Goal: Information Seeking & Learning: Learn about a topic

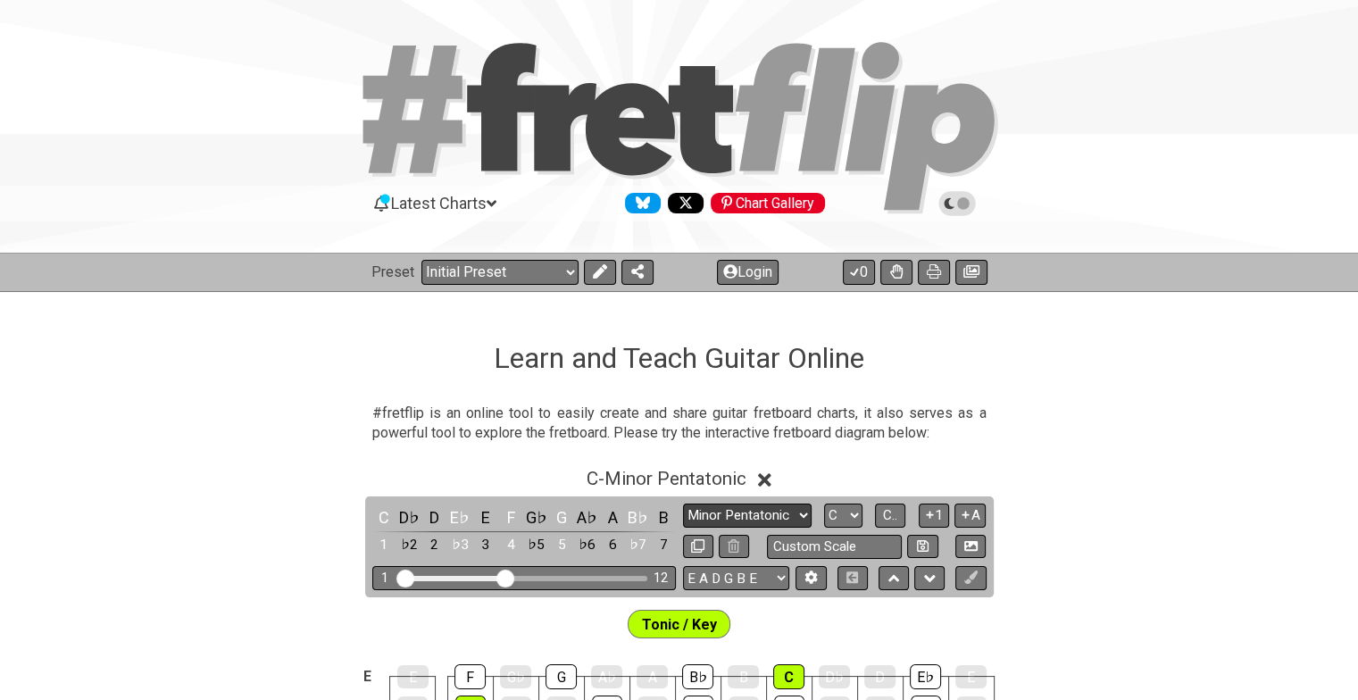
click at [797, 516] on select "Minor Pentatonic Click to edit Minor Pentatonic Major Pentatonic Minor Blues Ma…" at bounding box center [747, 516] width 129 height 24
select select "Major / [PERSON_NAME]"
click at [683, 504] on select "Minor Pentatonic Click to edit Minor Pentatonic Major Pentatonic Minor Blues Ma…" at bounding box center [747, 516] width 129 height 24
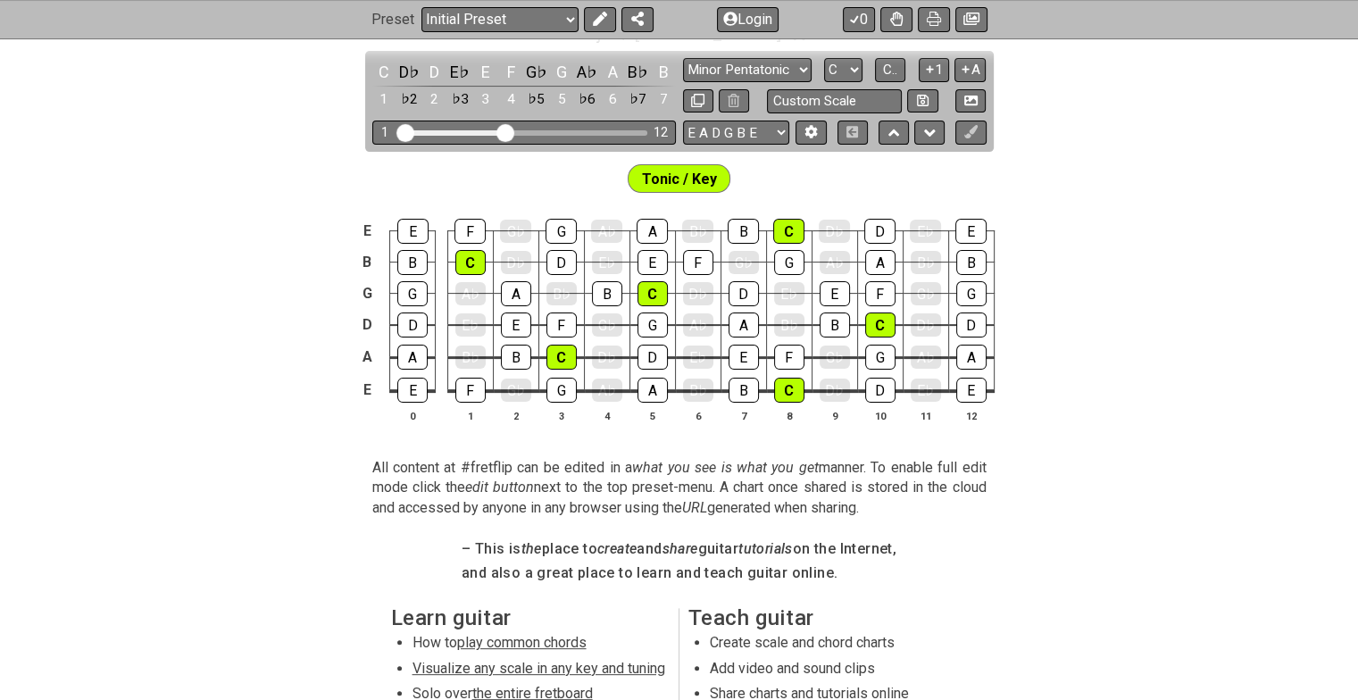
scroll to position [446, 0]
click at [934, 63] on icon at bounding box center [929, 68] width 17 height 13
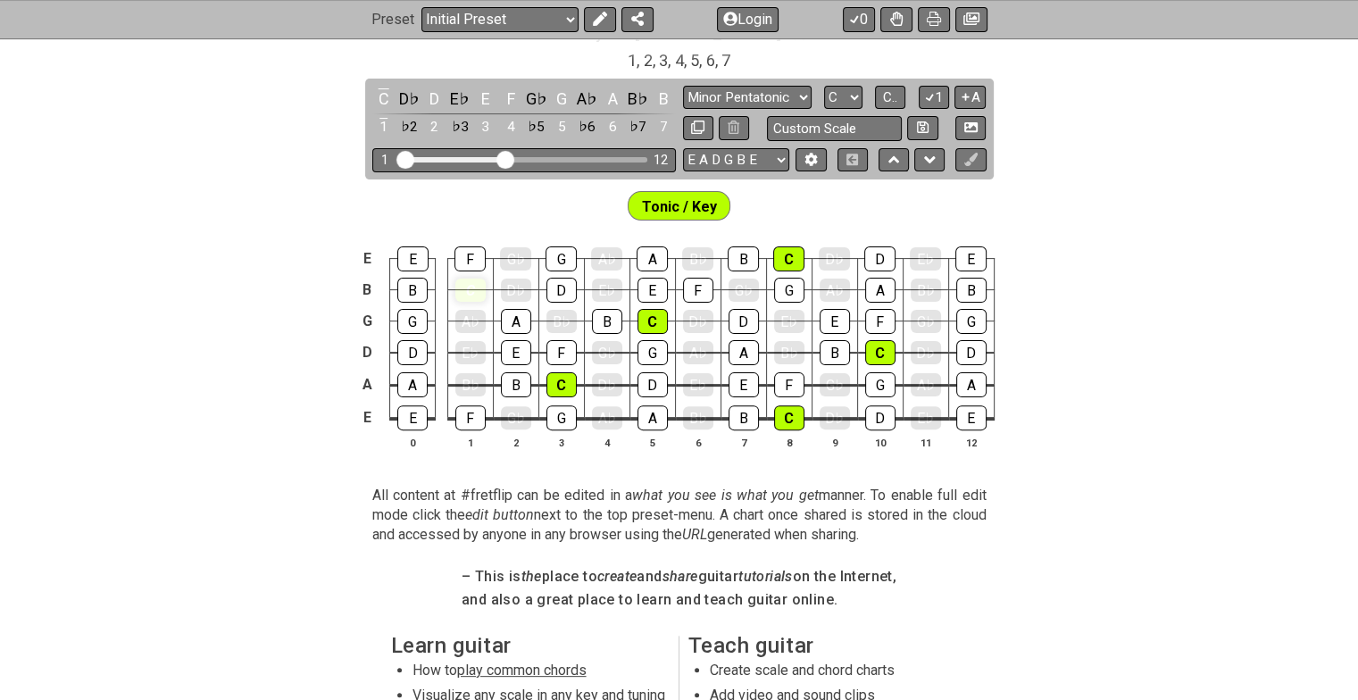
click at [467, 290] on div "C" at bounding box center [470, 290] width 30 height 23
click at [467, 290] on div "C" at bounding box center [470, 290] width 30 height 25
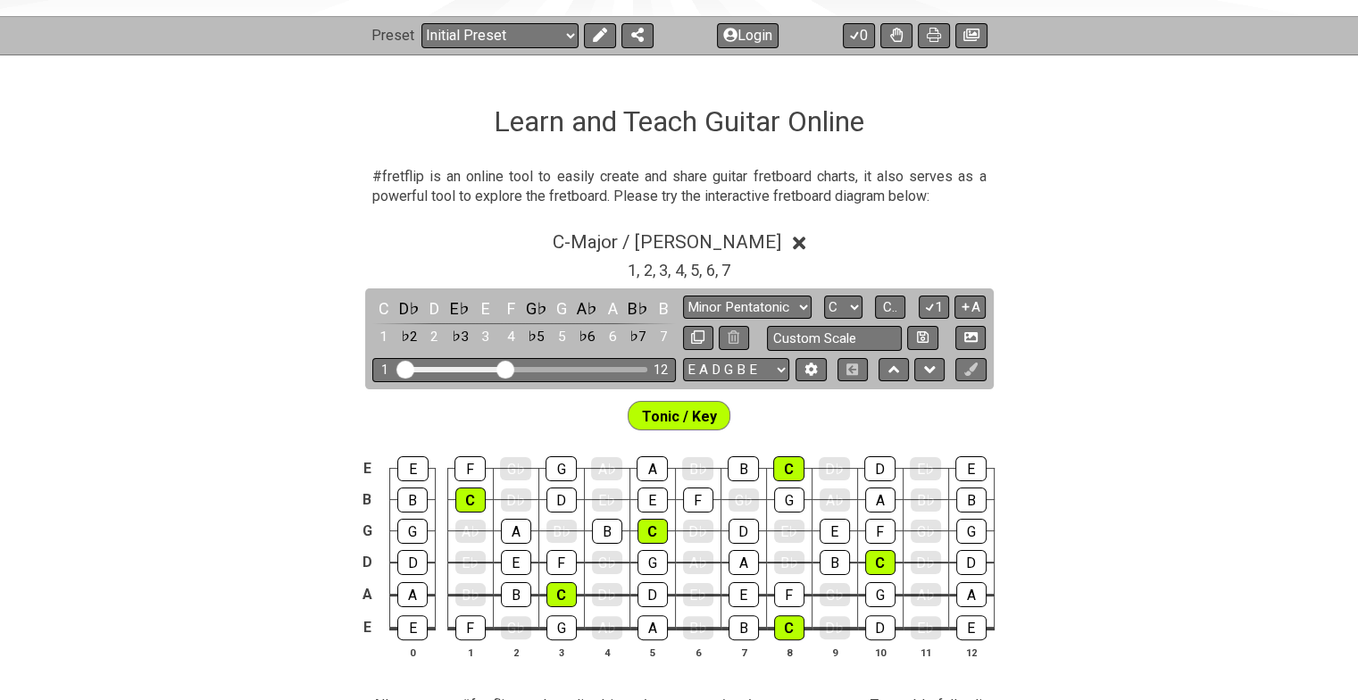
scroll to position [268, 0]
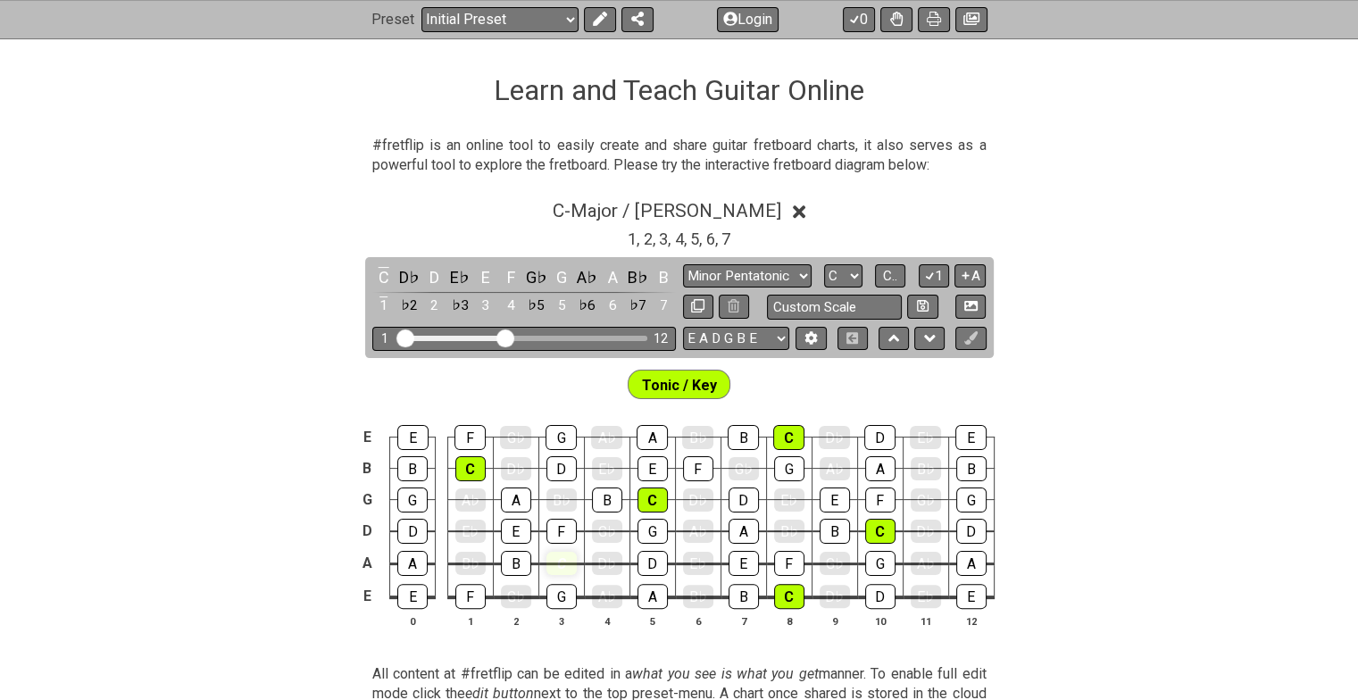
click at [557, 561] on div "C" at bounding box center [561, 563] width 30 height 23
click at [561, 555] on div "C" at bounding box center [561, 563] width 30 height 25
click at [935, 279] on icon at bounding box center [929, 275] width 17 height 13
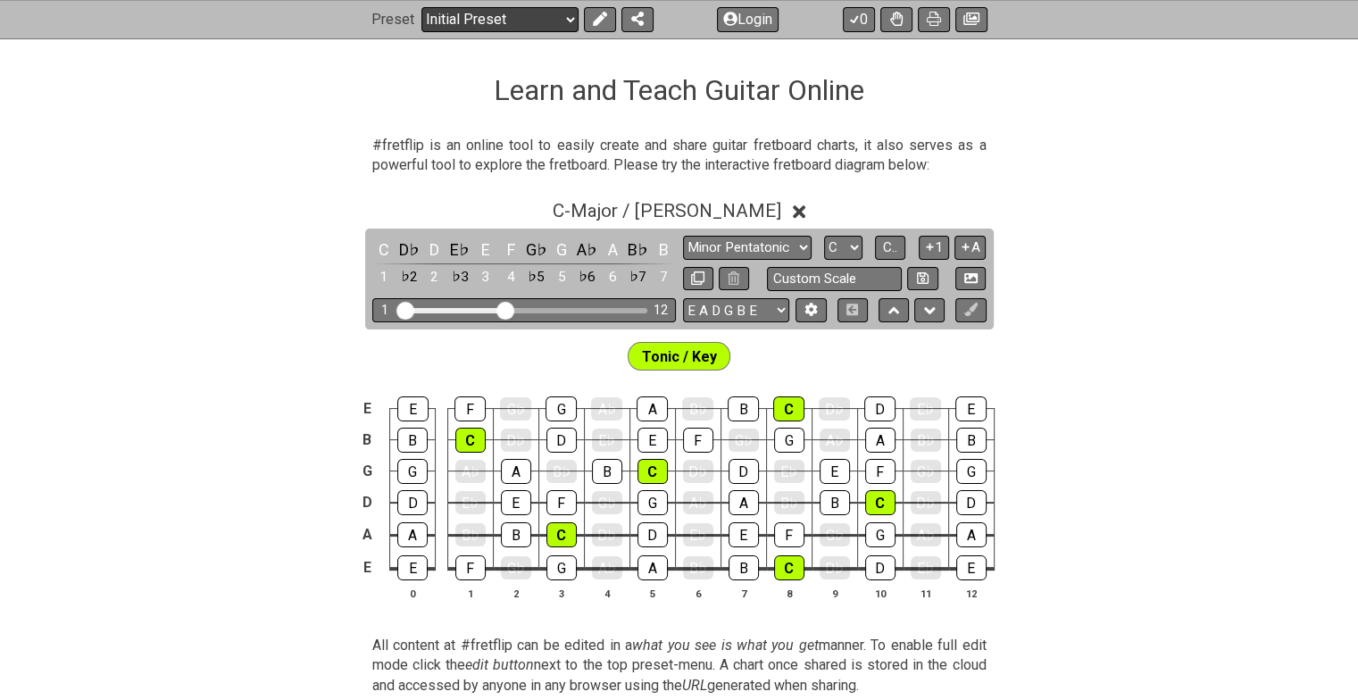
click at [566, 16] on select "Welcome to #fretflip! Initial Preset Custom Preset Minor Pentatonic Major Penta…" at bounding box center [499, 19] width 157 height 25
click at [421, 7] on select "Welcome to #fretflip! Initial Preset Custom Preset Minor Pentatonic Major Penta…" at bounding box center [499, 19] width 157 height 25
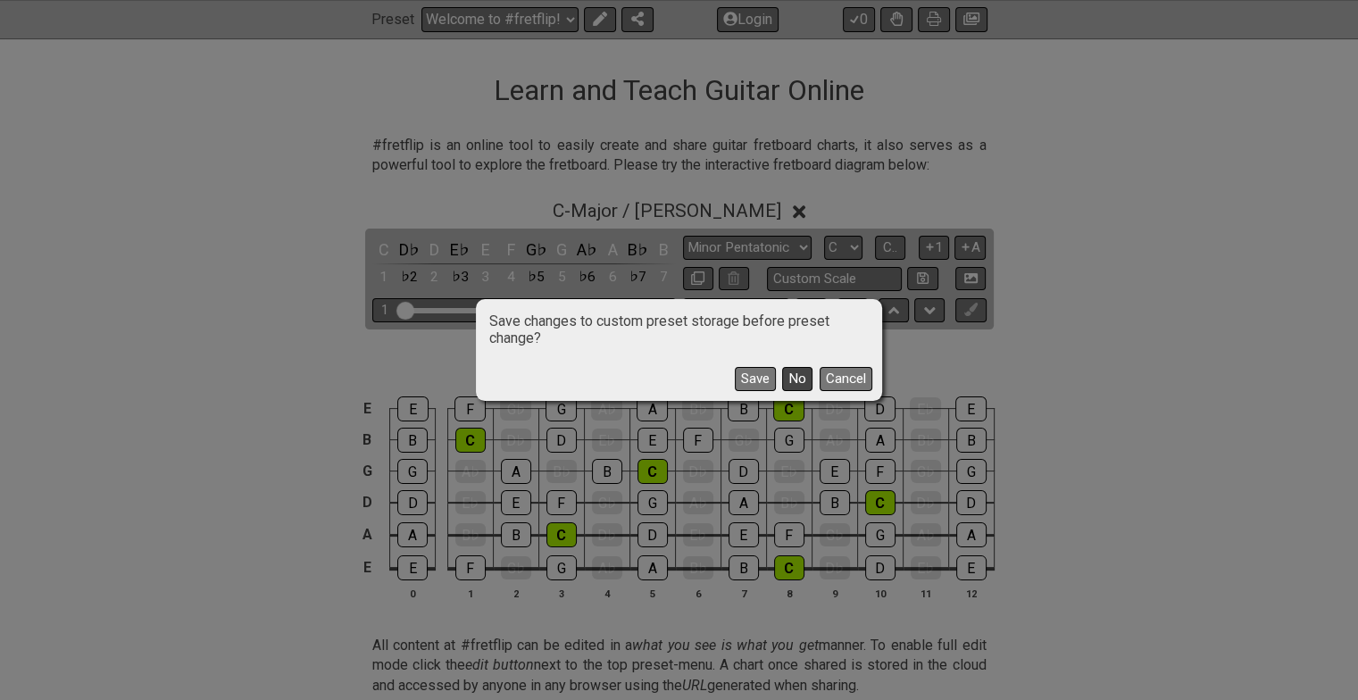
click at [806, 379] on button "No" at bounding box center [797, 379] width 30 height 24
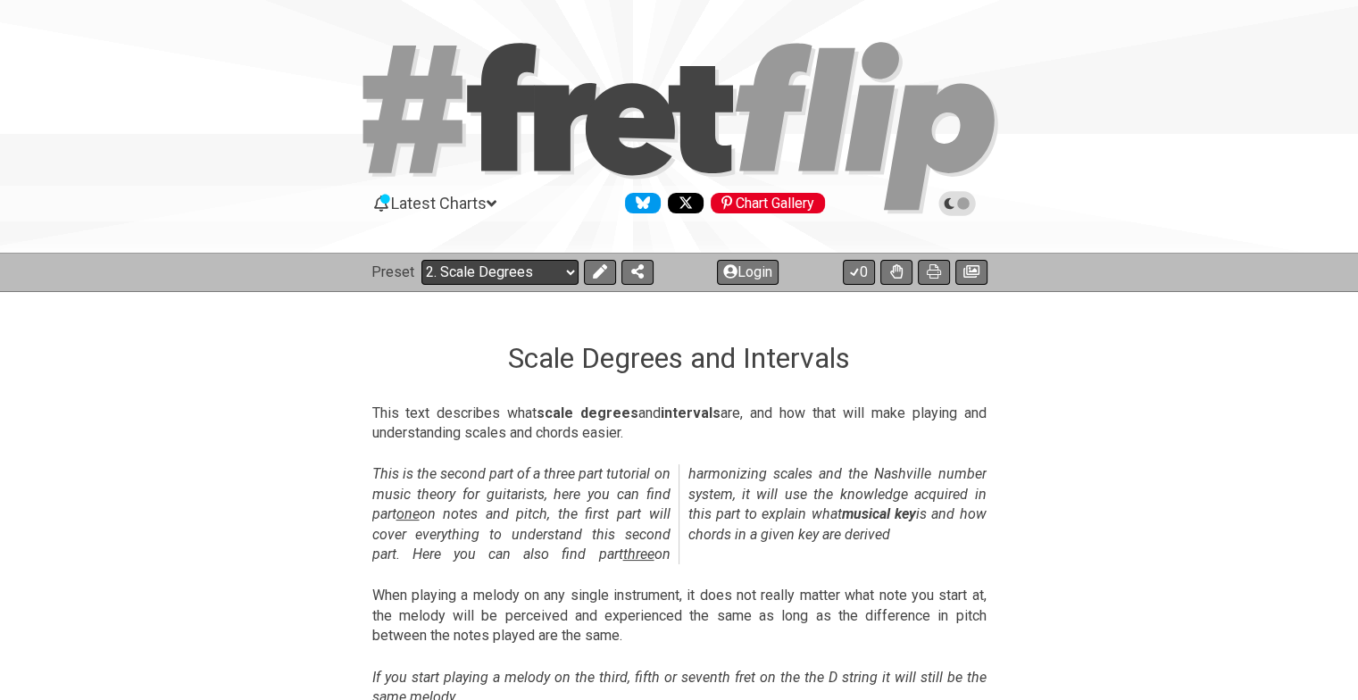
click at [566, 270] on select "Welcome to #fretflip! Initial Preset Custom Preset Minor Pentatonic Major Penta…" at bounding box center [499, 272] width 157 height 25
click at [421, 260] on select "Welcome to #fretflip! Initial Preset Custom Preset Minor Pentatonic Major Penta…" at bounding box center [499, 272] width 157 height 25
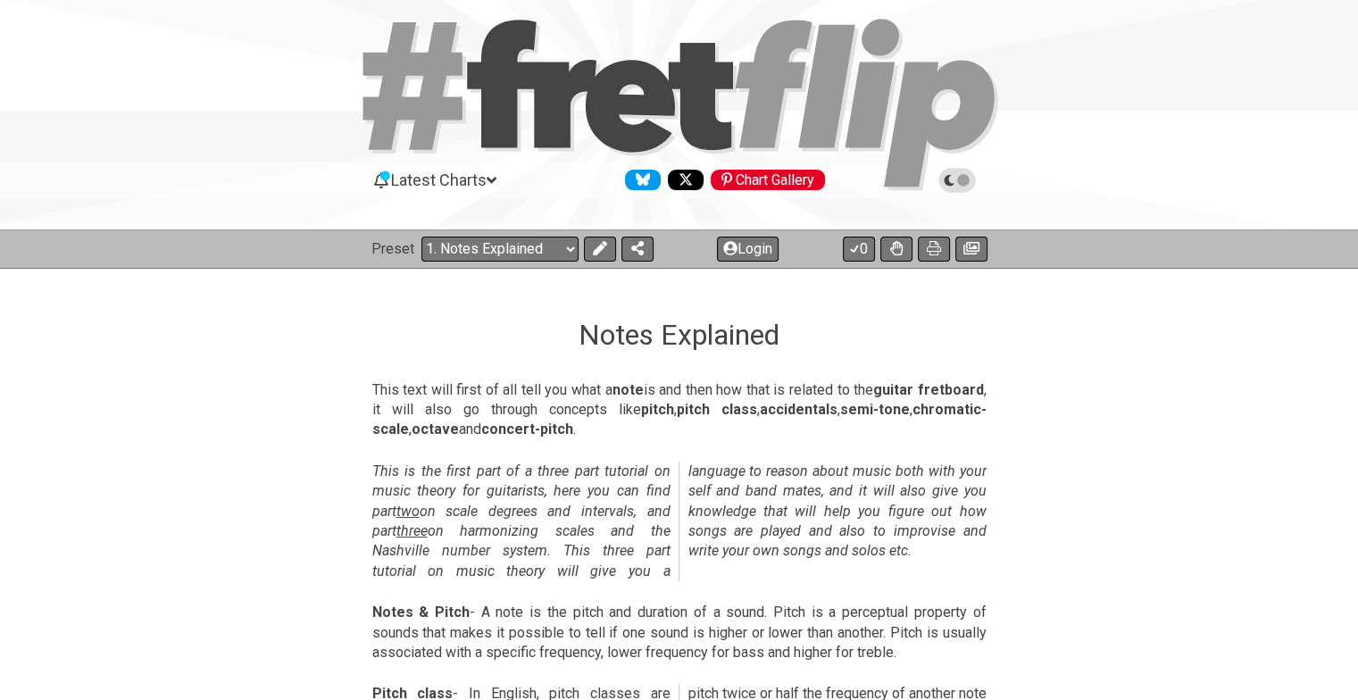
scroll to position [18, 0]
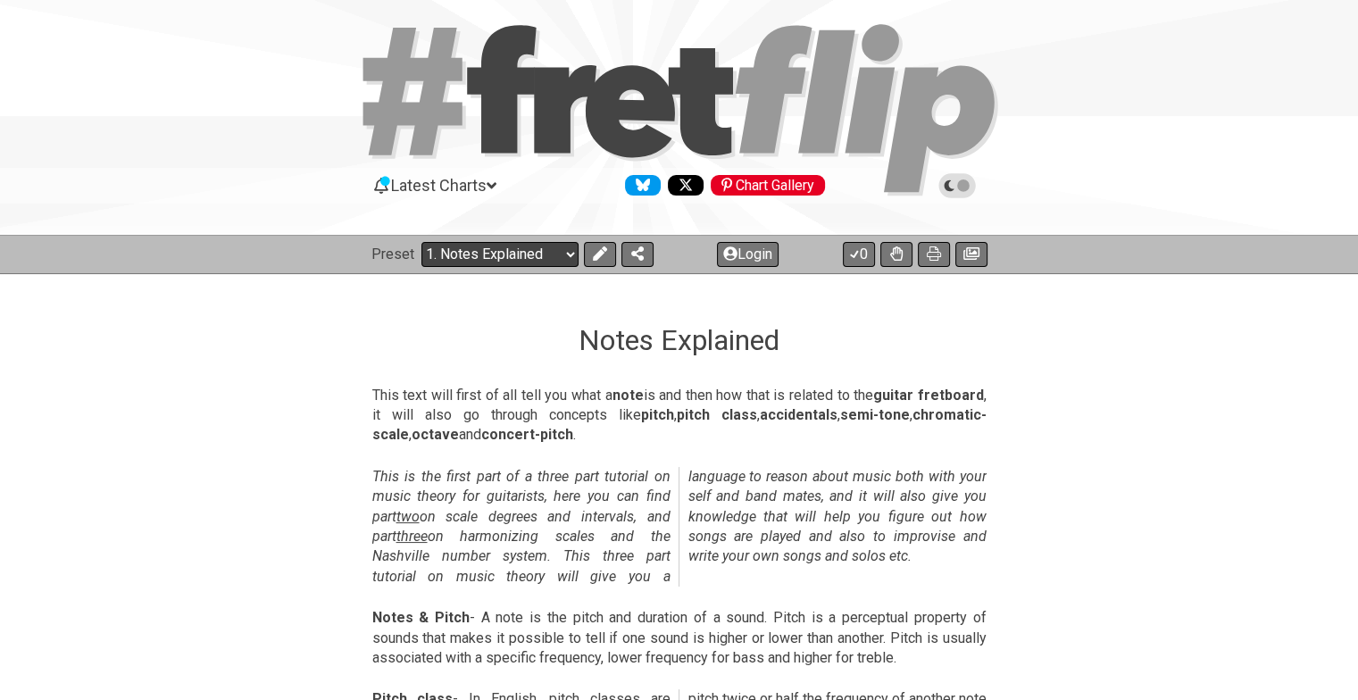
click at [556, 251] on select "Welcome to #fretflip! Initial Preset Custom Preset Minor Pentatonic Major Penta…" at bounding box center [499, 254] width 157 height 25
click at [421, 242] on select "Welcome to #fretflip! Initial Preset Custom Preset Minor Pentatonic Major Penta…" at bounding box center [499, 254] width 157 height 25
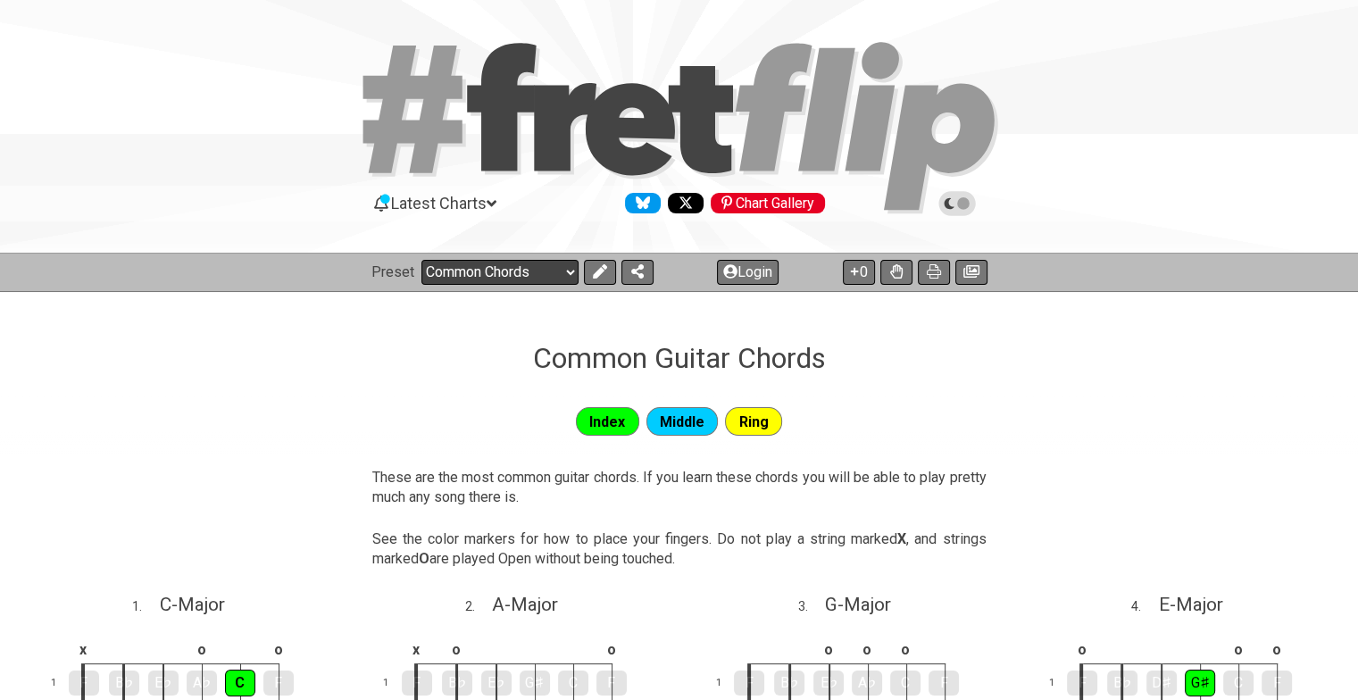
click at [573, 275] on select "Welcome to #fretflip! Initial Preset Custom Preset Minor Pentatonic Major Penta…" at bounding box center [499, 272] width 157 height 25
click at [421, 260] on select "Welcome to #fretflip! Initial Preset Custom Preset Minor Pentatonic Major Penta…" at bounding box center [499, 272] width 157 height 25
select select "/welcome"
select select "C"
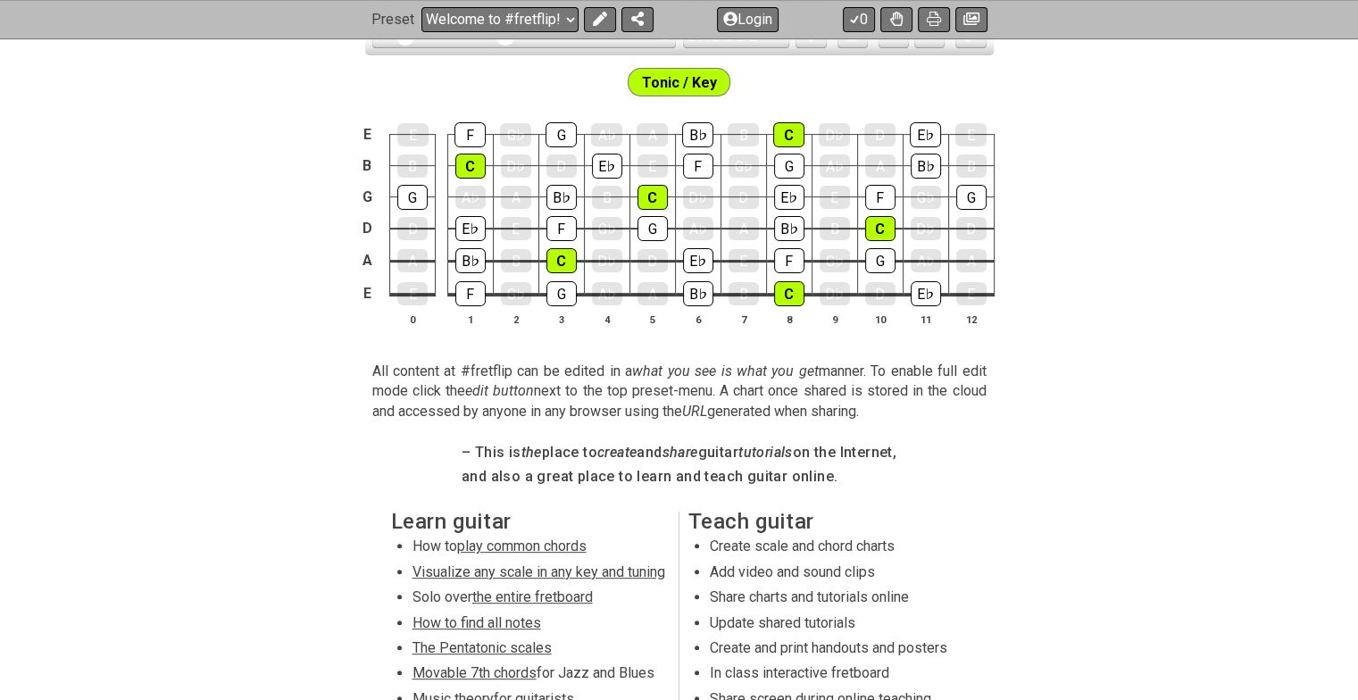
scroll to position [536, 0]
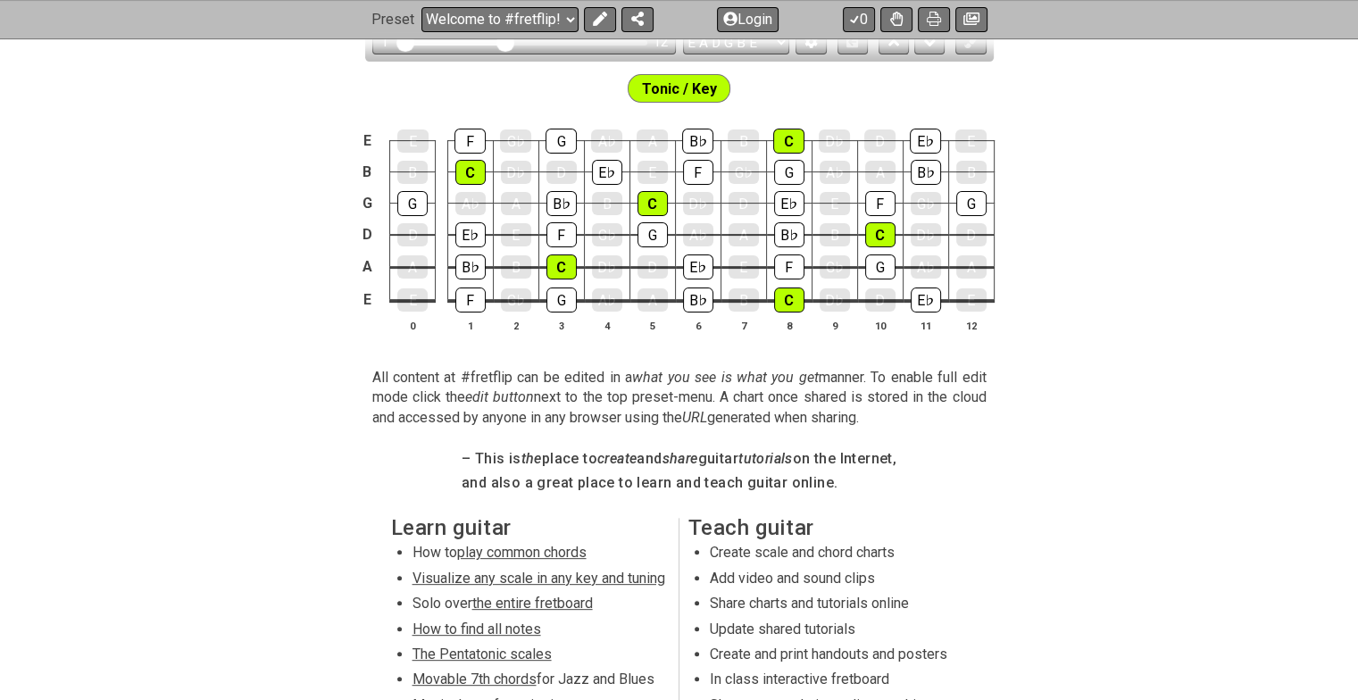
click at [587, 582] on span "Visualize any scale in any key and tuning" at bounding box center [538, 578] width 253 height 17
select select "/guitar-scales"
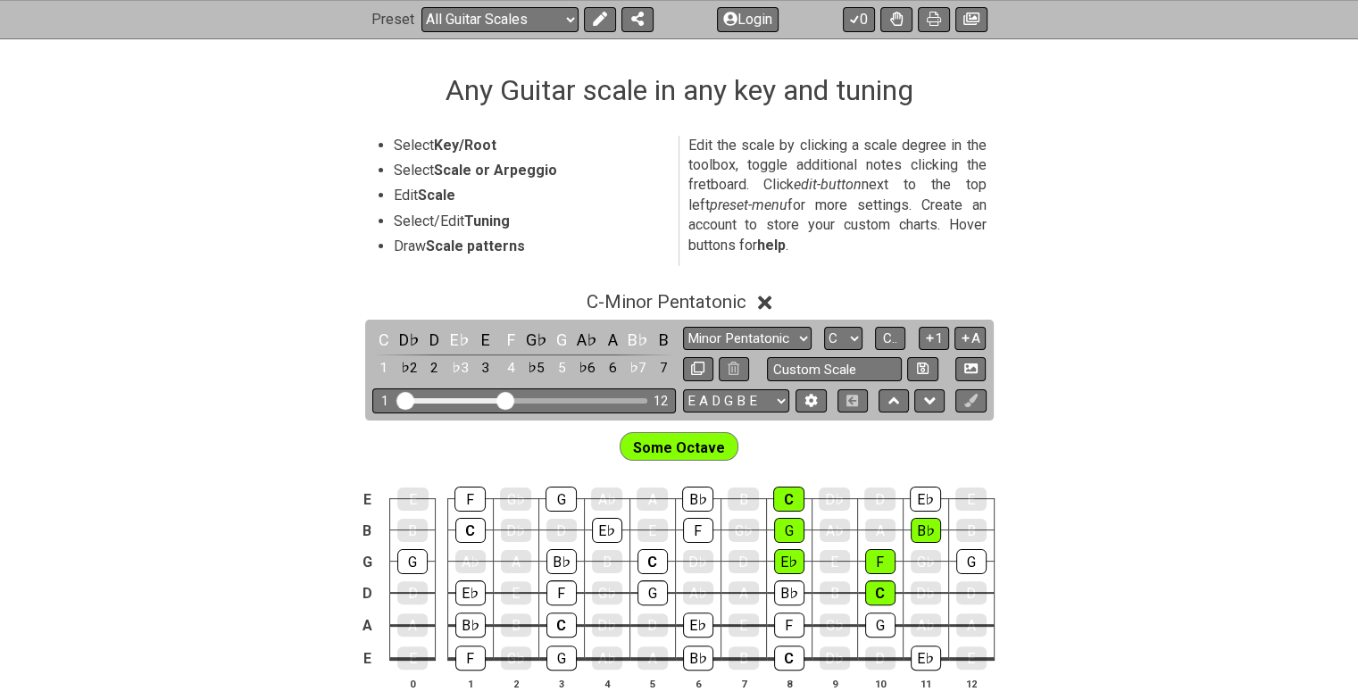
scroll to position [446, 0]
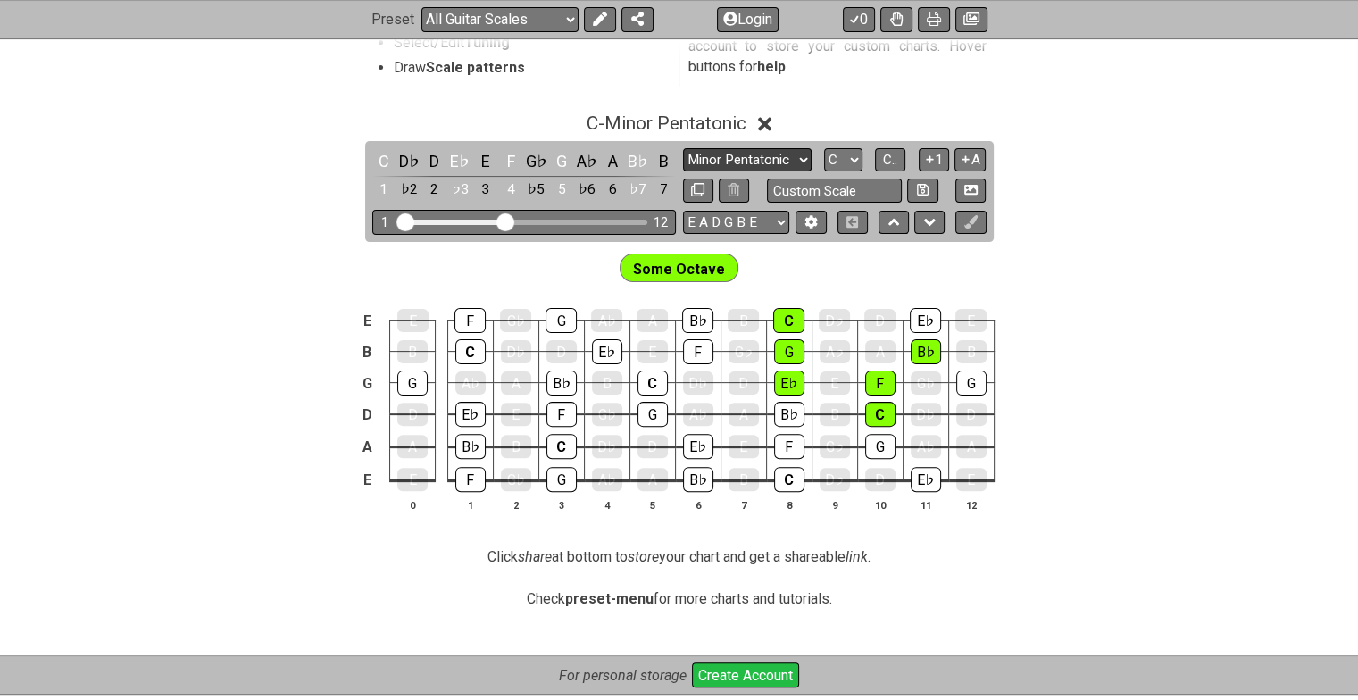
click at [806, 157] on select "Minor Pentatonic Root Minor Pentatonic Major Pentatonic Minor Blues Major Blues…" at bounding box center [747, 160] width 129 height 24
select select "Major / [PERSON_NAME]"
click at [683, 148] on select "Minor Pentatonic Root Minor Pentatonic Major Pentatonic Minor Blues Major Blues…" at bounding box center [747, 160] width 129 height 24
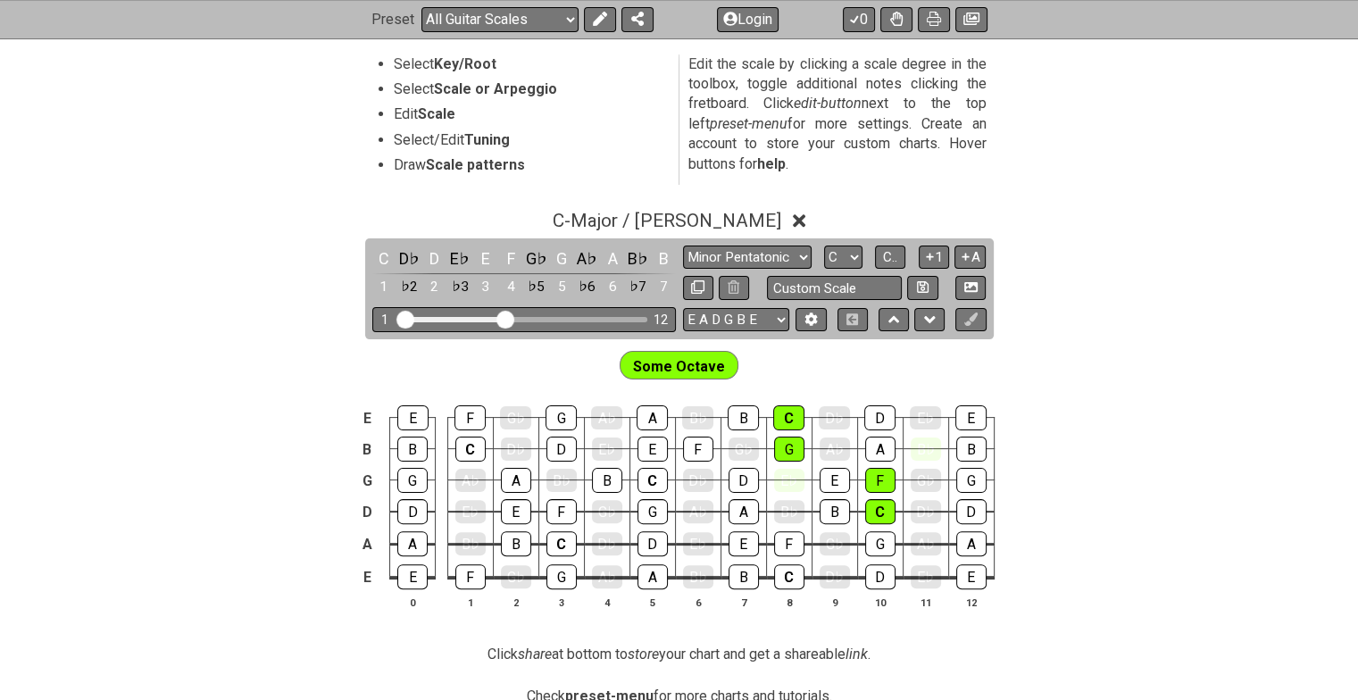
scroll to position [446, 0]
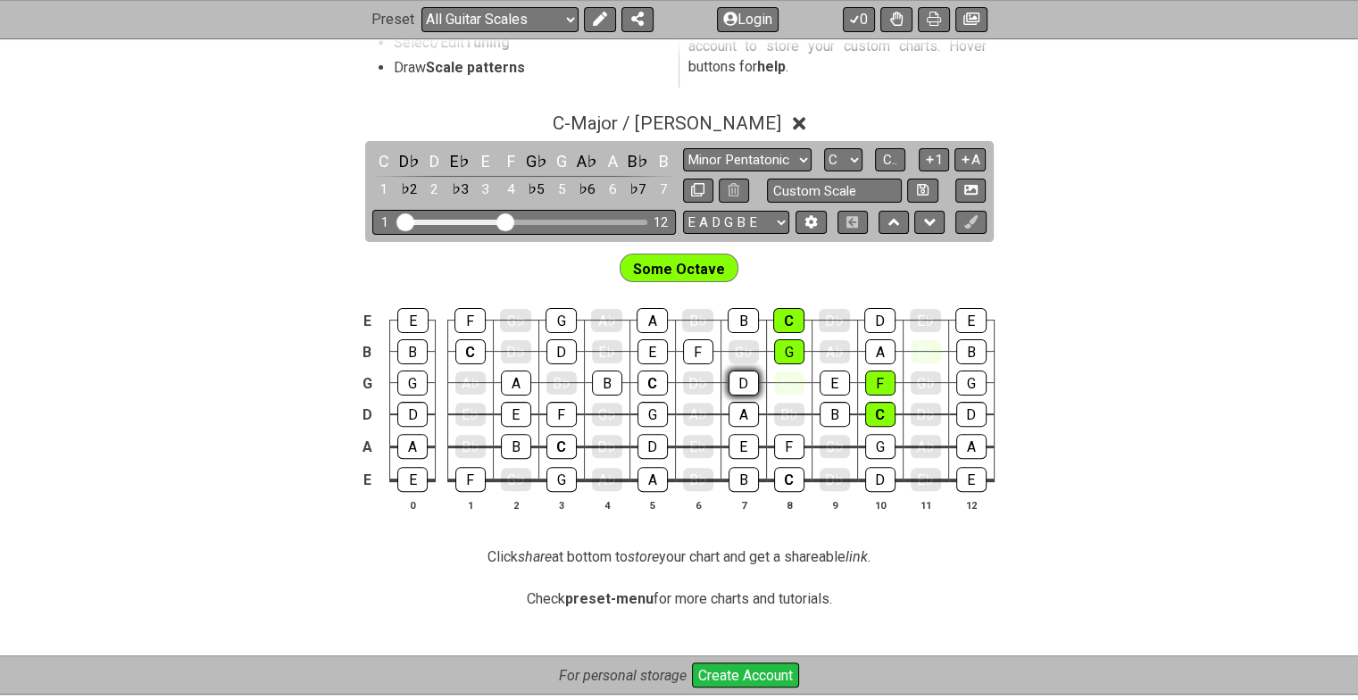
click at [746, 380] on div "D" at bounding box center [743, 382] width 30 height 25
click at [745, 382] on div "D" at bounding box center [743, 382] width 30 height 23
click at [739, 385] on div "D" at bounding box center [743, 382] width 30 height 23
click at [750, 381] on div "D" at bounding box center [743, 382] width 30 height 25
click at [693, 258] on span "Some Octave" at bounding box center [679, 269] width 92 height 26
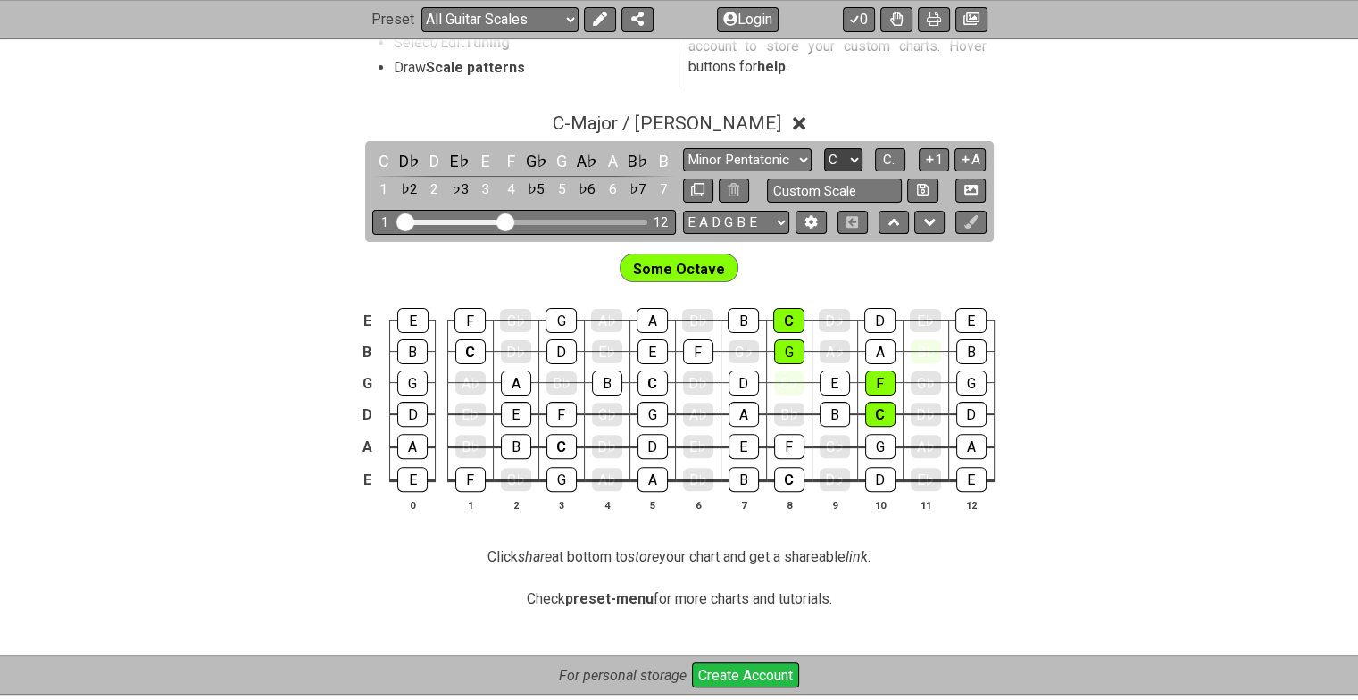
click at [854, 161] on select "A♭ A A♯ B♭ B C C♯ D♭ D D♯ E♭ E F F♯ G♭ G G♯" at bounding box center [843, 160] width 38 height 24
click at [903, 154] on button "C.." at bounding box center [890, 160] width 30 height 24
click at [934, 154] on icon at bounding box center [929, 159] width 17 height 13
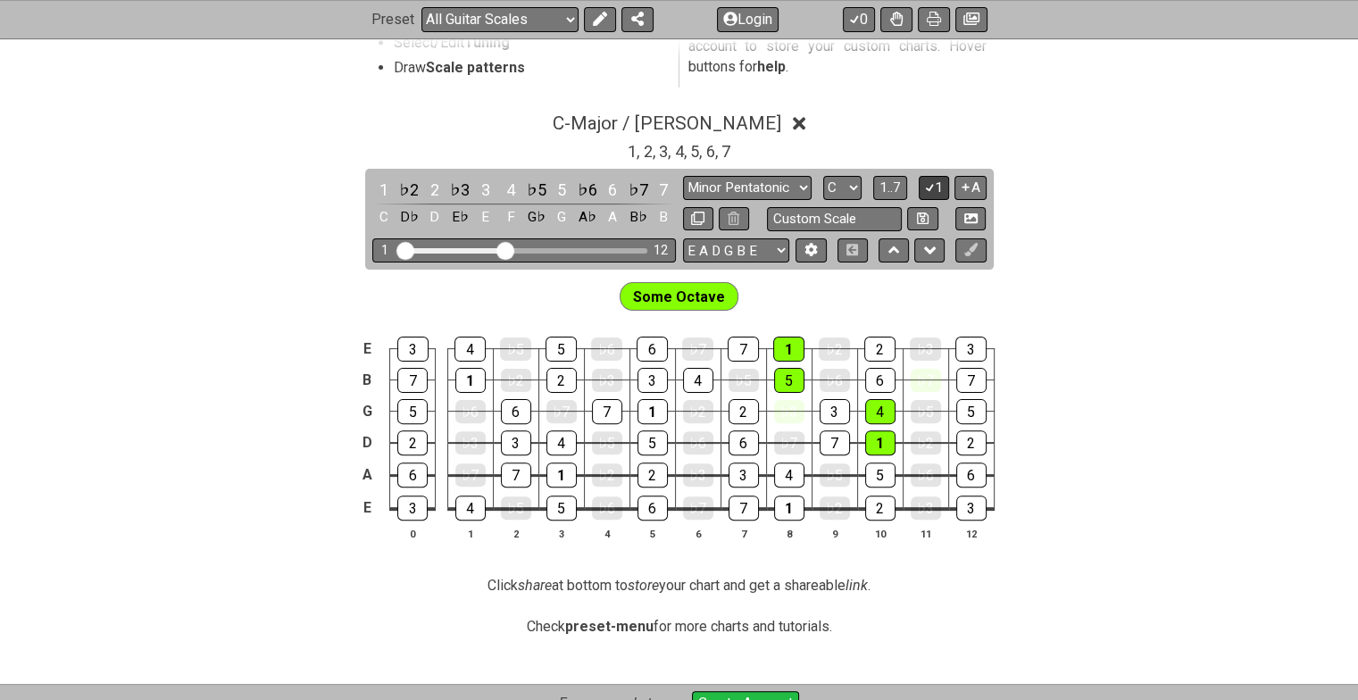
click at [939, 187] on button "1" at bounding box center [934, 188] width 30 height 24
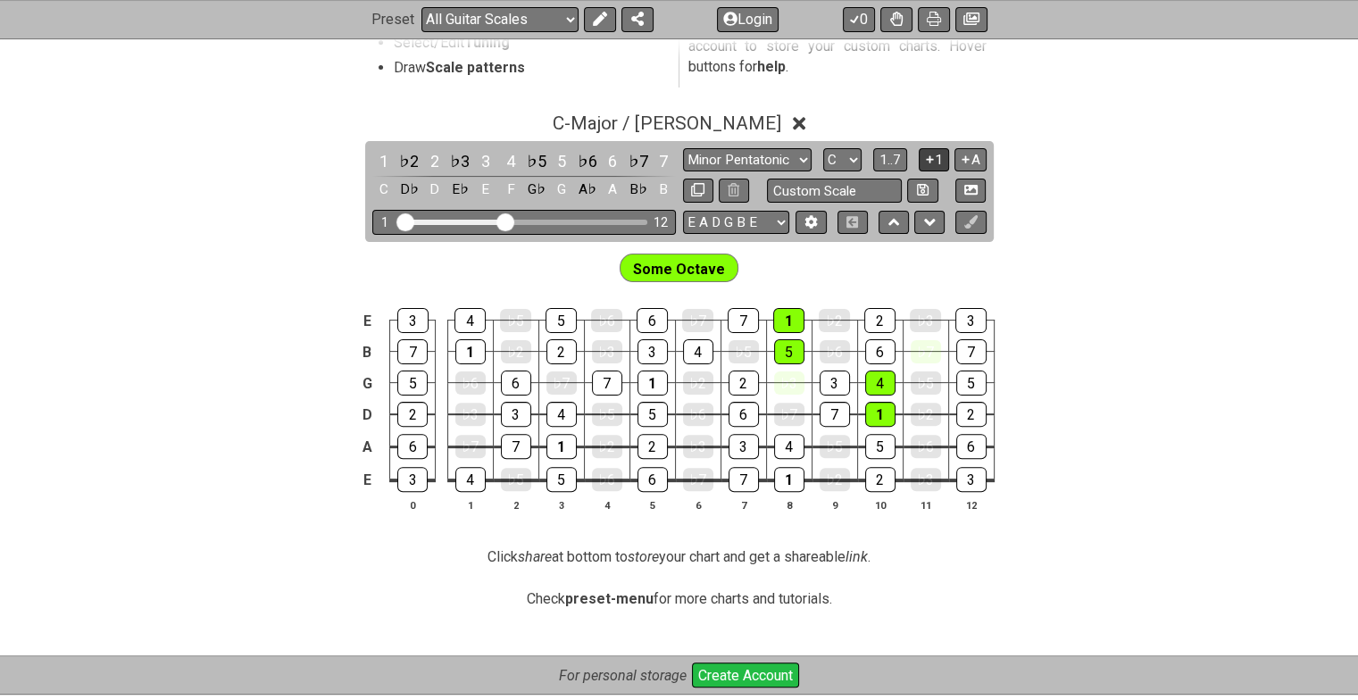
click at [936, 162] on button "1" at bounding box center [934, 160] width 30 height 24
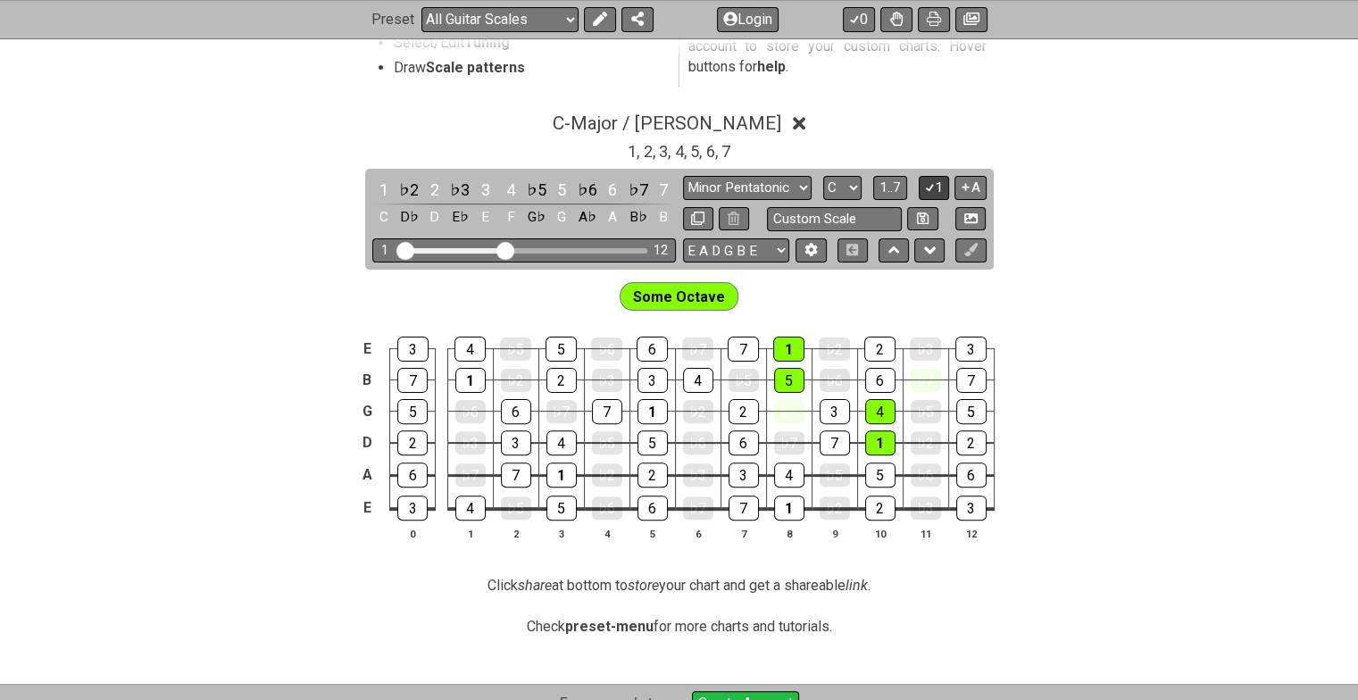
click at [932, 187] on icon at bounding box center [929, 186] width 17 height 13
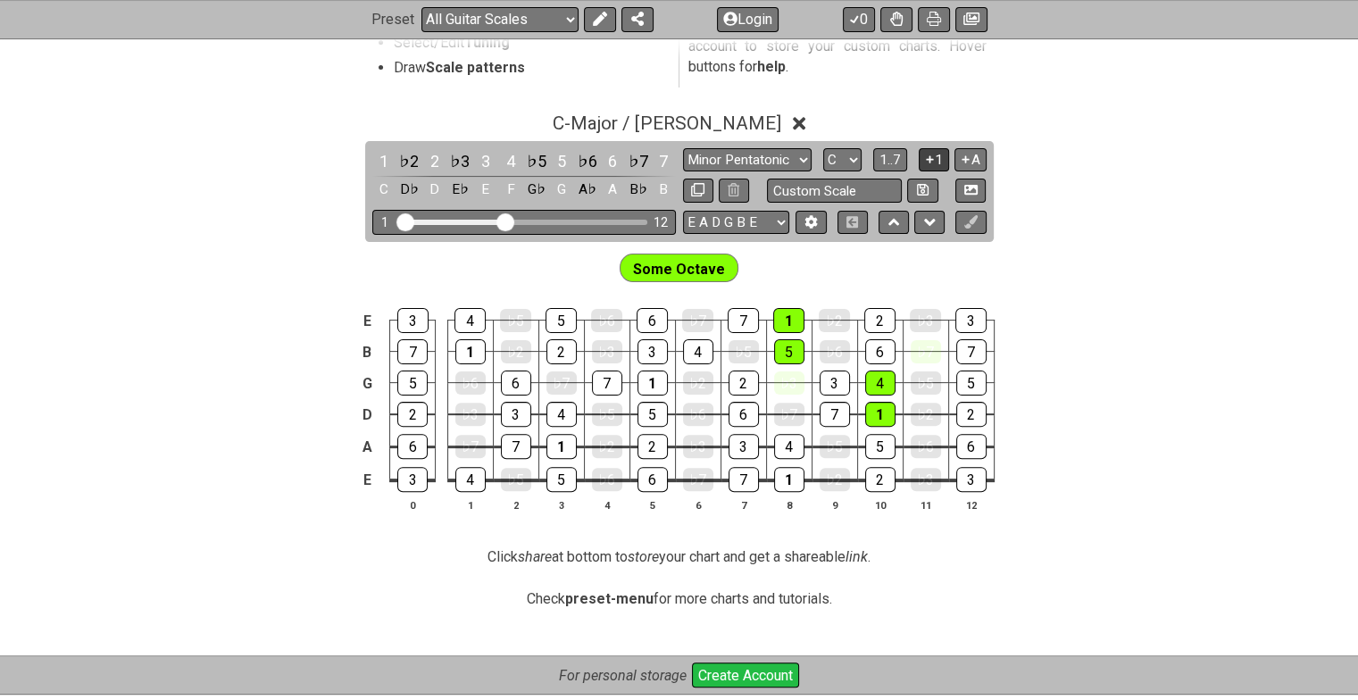
click at [936, 157] on button "1" at bounding box center [934, 160] width 30 height 24
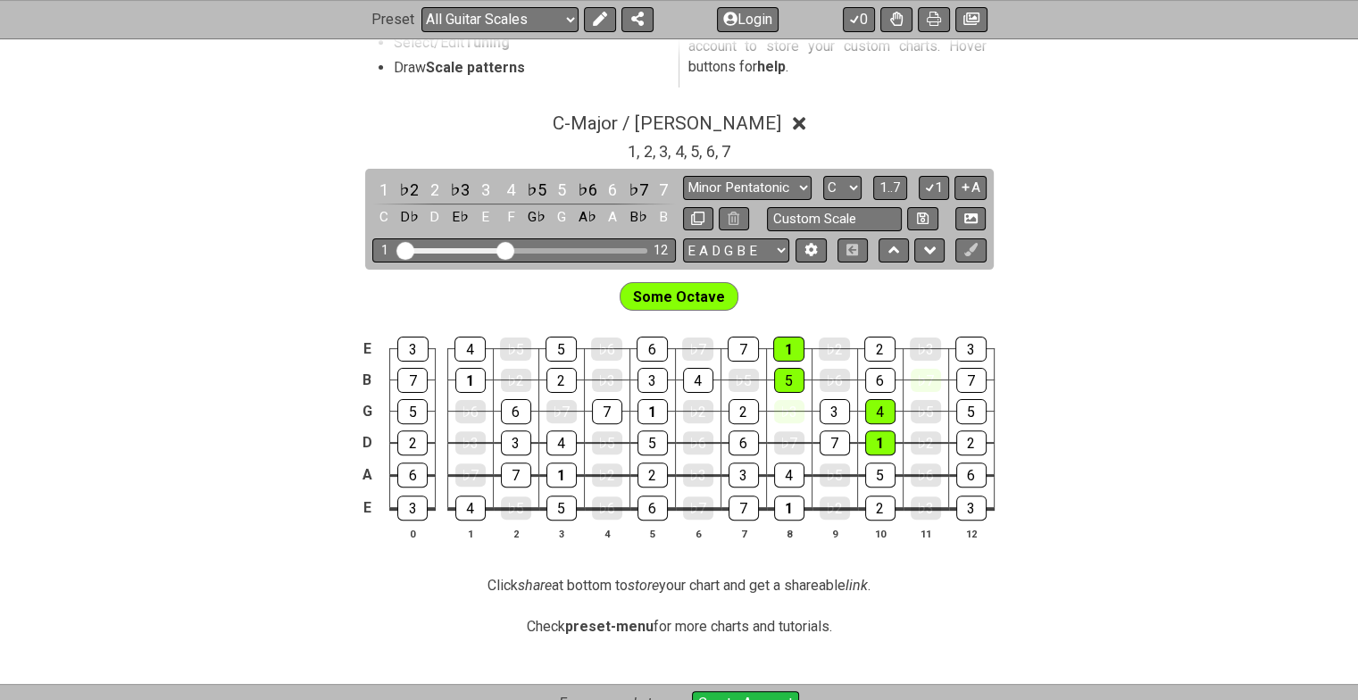
click at [632, 150] on span "1" at bounding box center [632, 151] width 9 height 24
click at [970, 407] on div "5" at bounding box center [971, 411] width 30 height 25
click at [973, 407] on div "5" at bounding box center [971, 411] width 30 height 25
click at [930, 185] on icon at bounding box center [929, 186] width 17 height 13
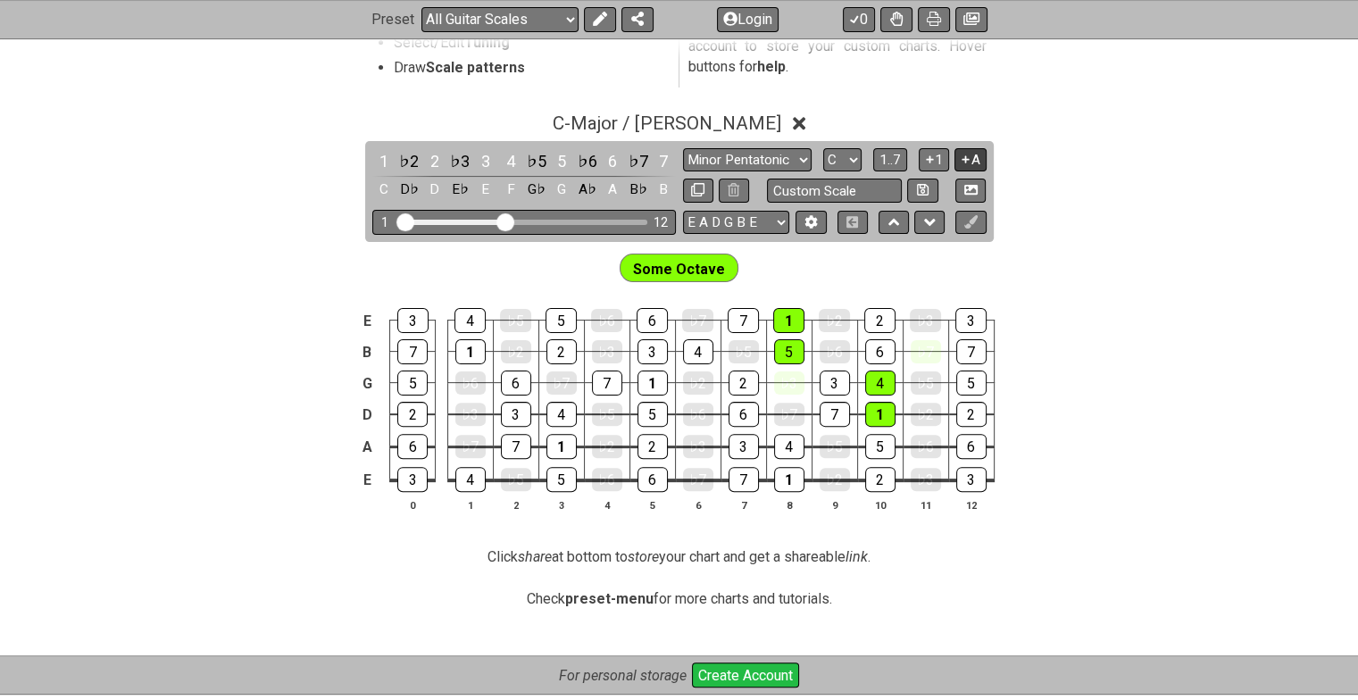
click at [971, 161] on button "A" at bounding box center [969, 160] width 31 height 24
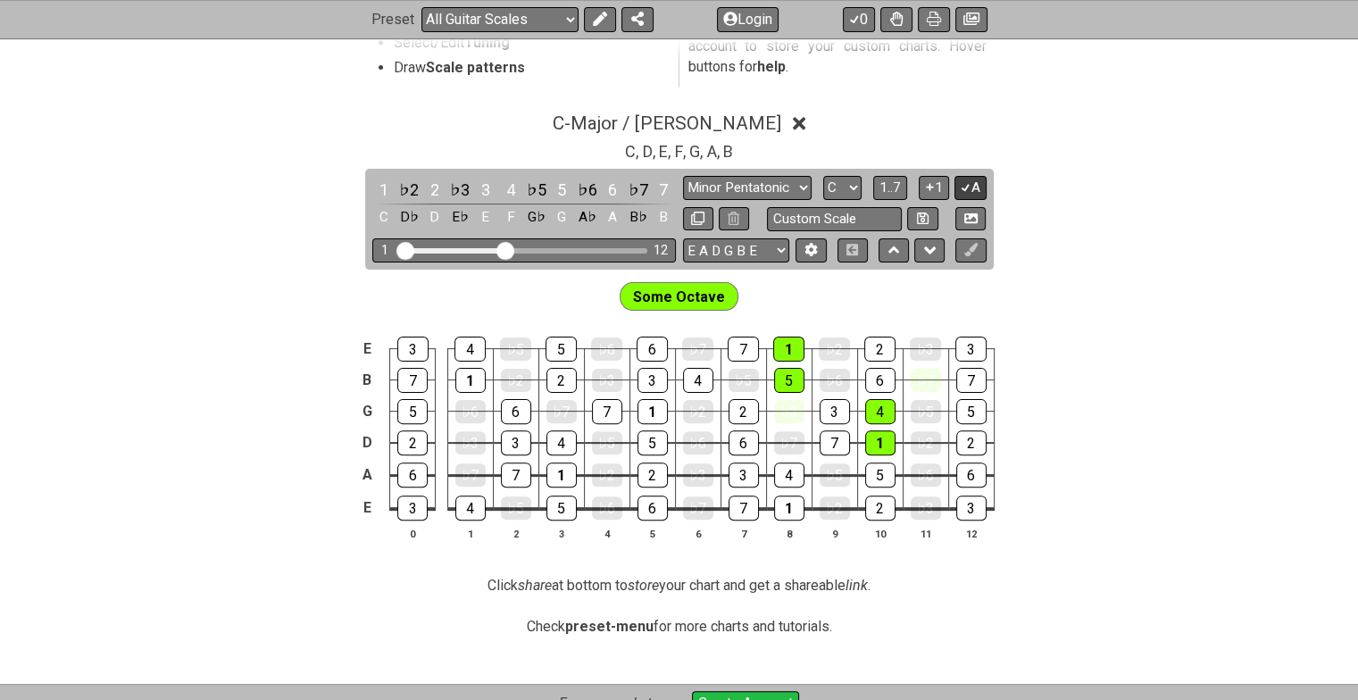
click at [970, 189] on icon at bounding box center [965, 186] width 17 height 13
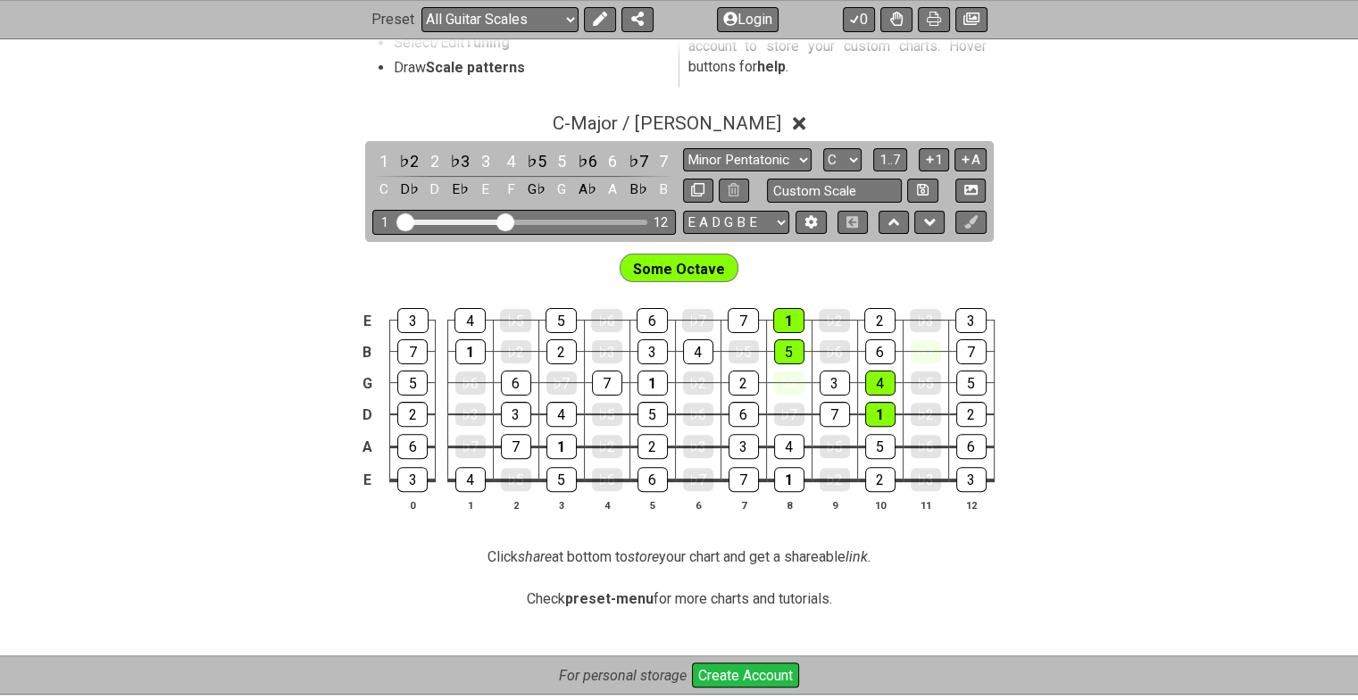
click at [970, 170] on button "A" at bounding box center [969, 160] width 31 height 24
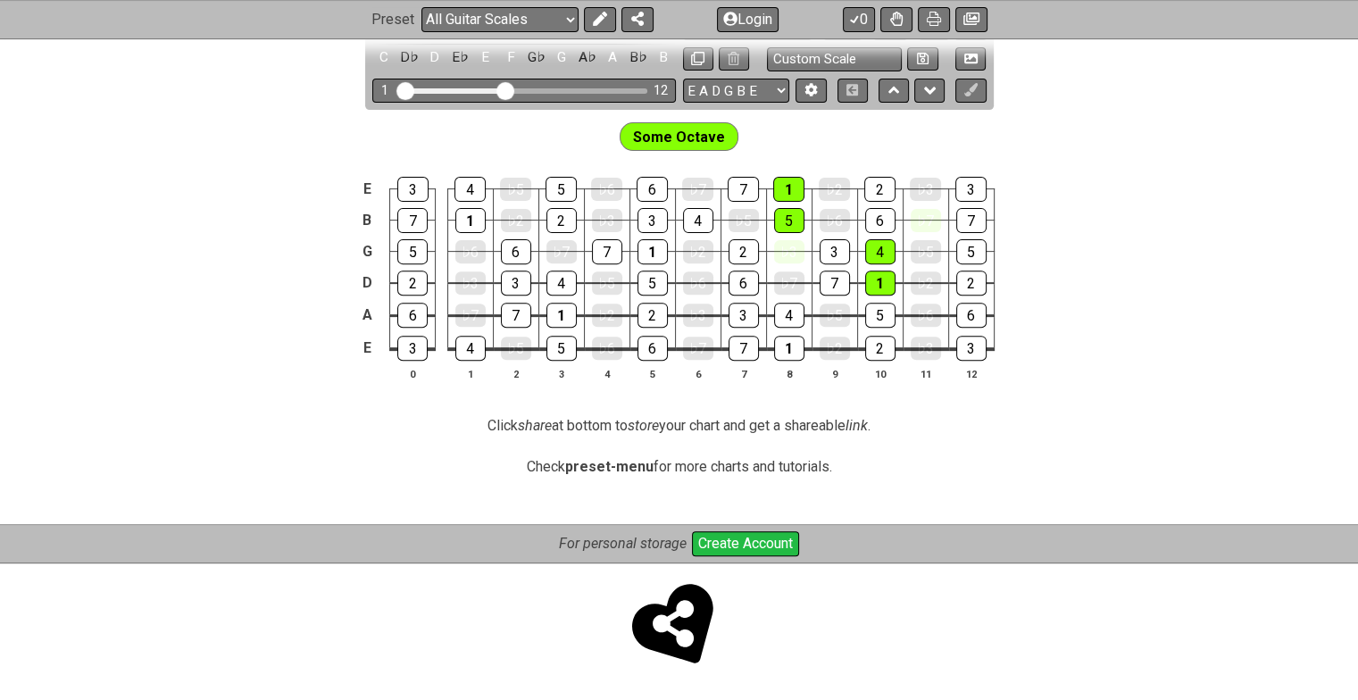
scroll to position [428, 0]
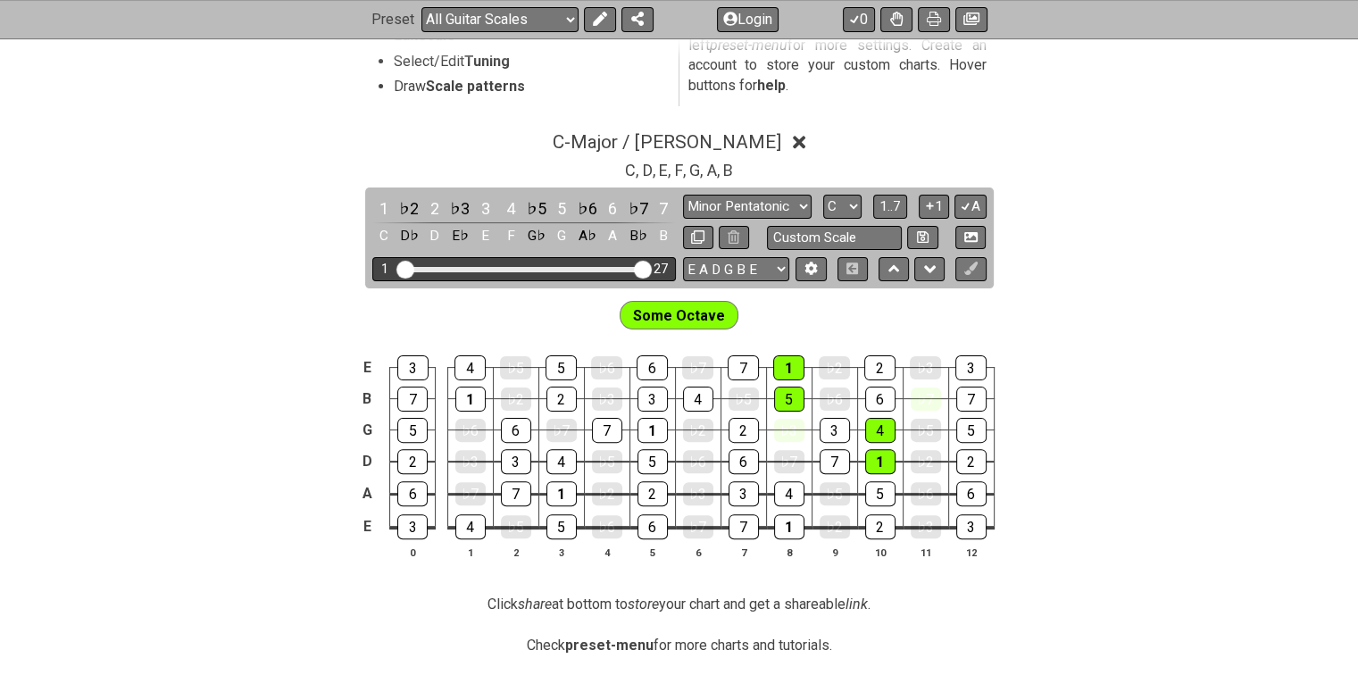
drag, startPoint x: 508, startPoint y: 266, endPoint x: 650, endPoint y: 265, distance: 141.9
click at [650, 268] on input "Visible fret range" at bounding box center [524, 268] width 254 height 0
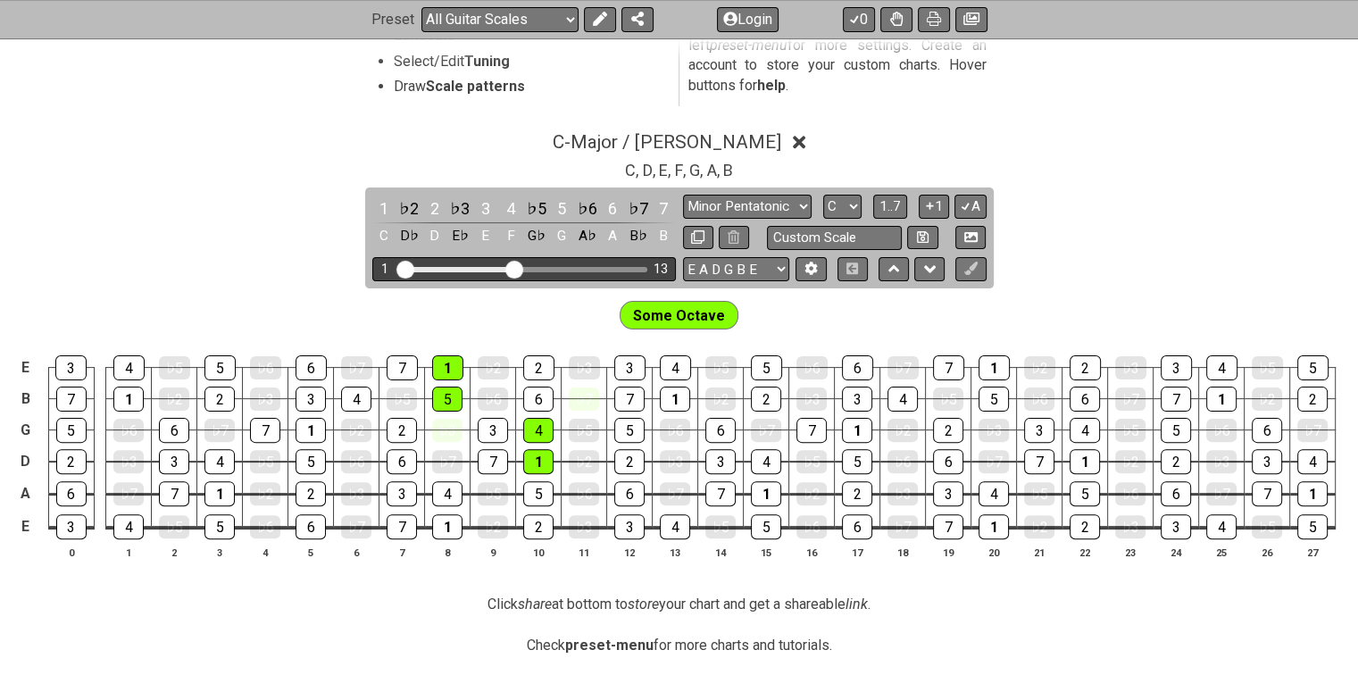
drag, startPoint x: 588, startPoint y: 267, endPoint x: 514, endPoint y: 271, distance: 74.2
click at [514, 268] on input "Visible fret range" at bounding box center [524, 268] width 254 height 0
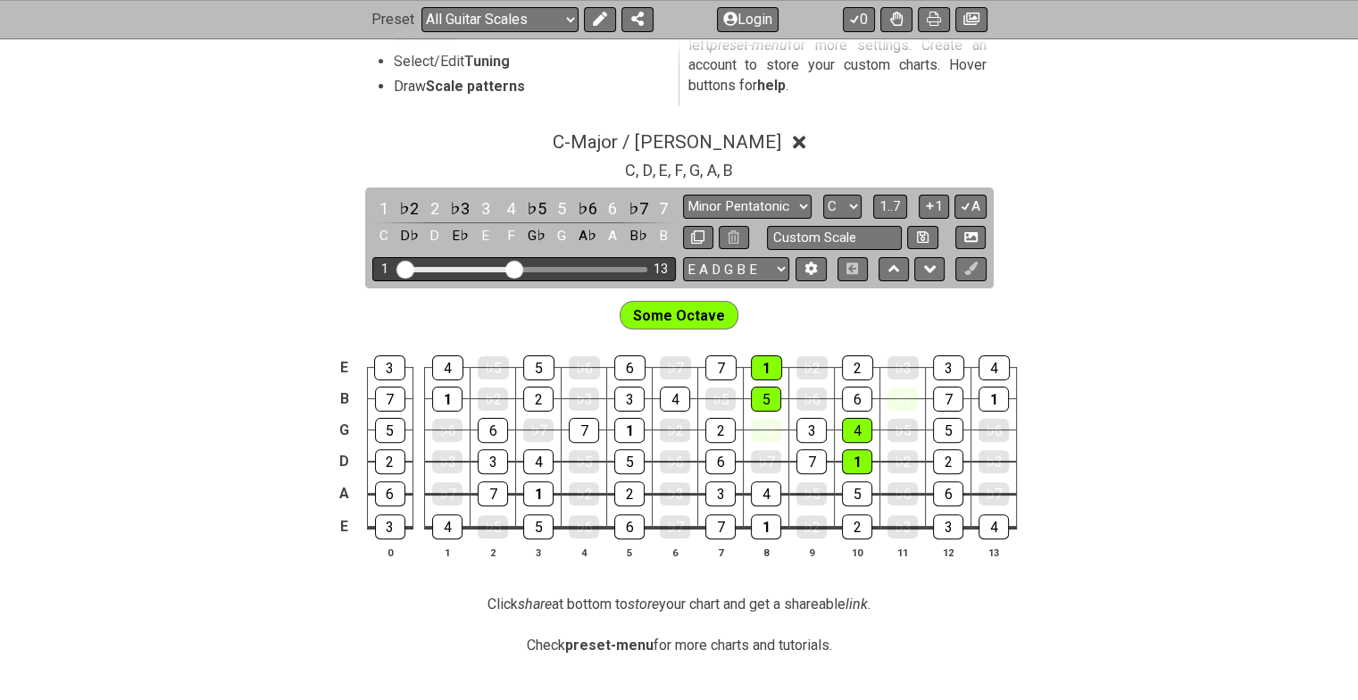
click at [505, 271] on div "1 13" at bounding box center [524, 269] width 304 height 24
click at [503, 268] on input "Visible fret range" at bounding box center [524, 268] width 254 height 0
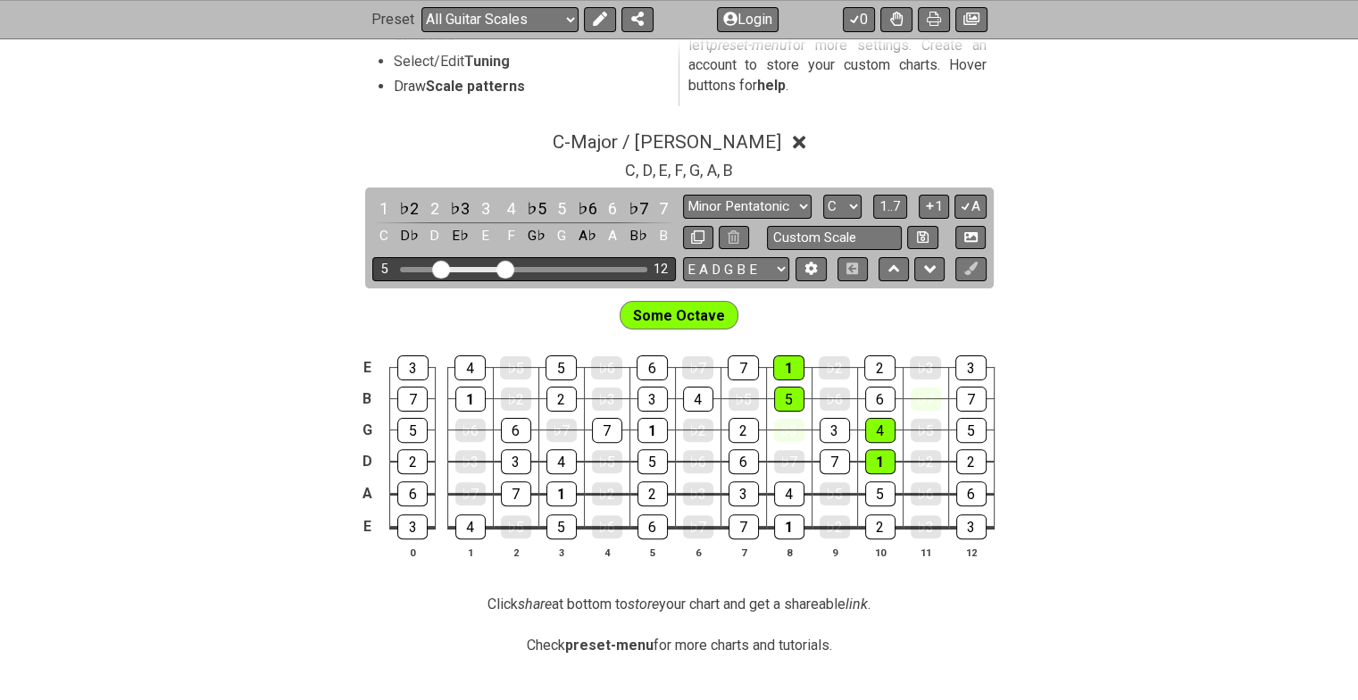
drag, startPoint x: 404, startPoint y: 266, endPoint x: 443, endPoint y: 267, distance: 39.3
click at [443, 268] on input "Visible fret range" at bounding box center [524, 268] width 254 height 0
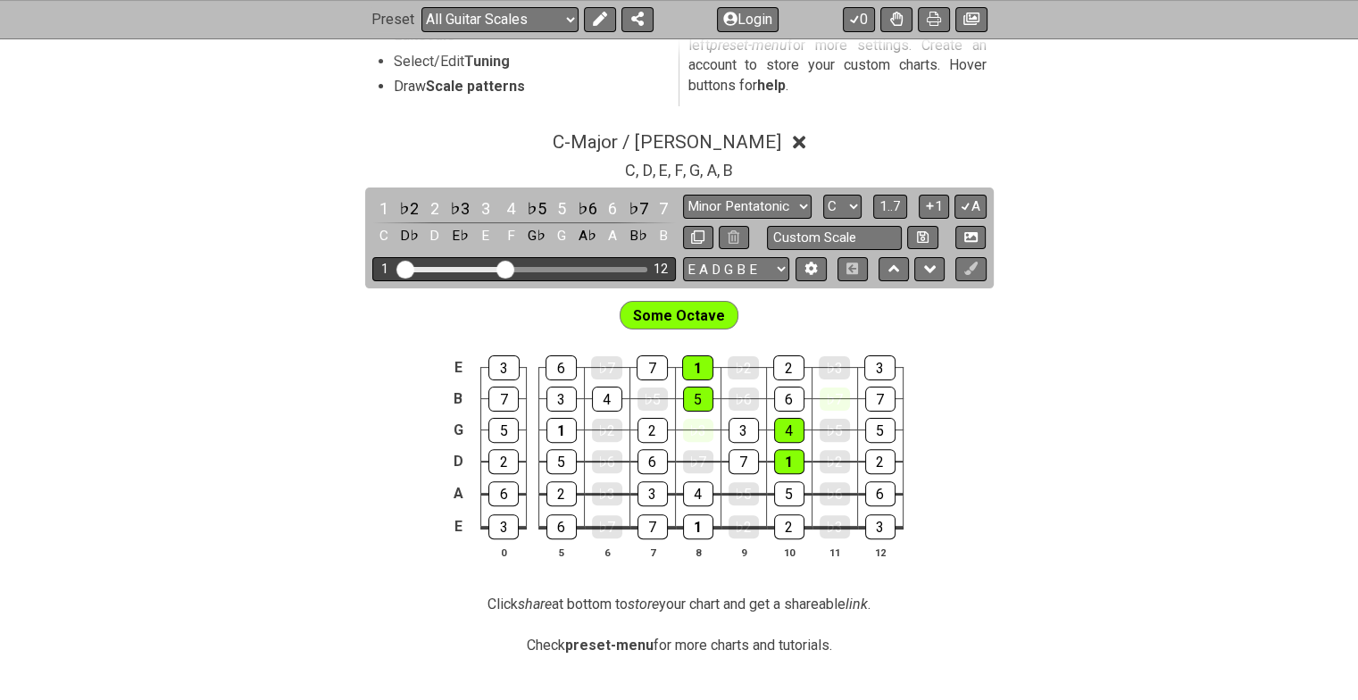
drag, startPoint x: 426, startPoint y: 265, endPoint x: 386, endPoint y: 268, distance: 40.3
click at [397, 268] on input "Visible fret range" at bounding box center [524, 268] width 254 height 0
